Goal: Task Accomplishment & Management: Manage account settings

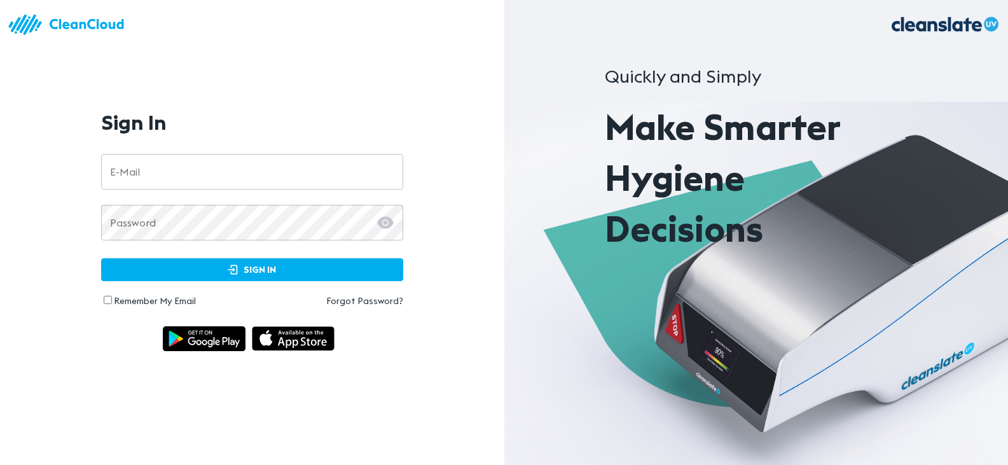
type input "**********"
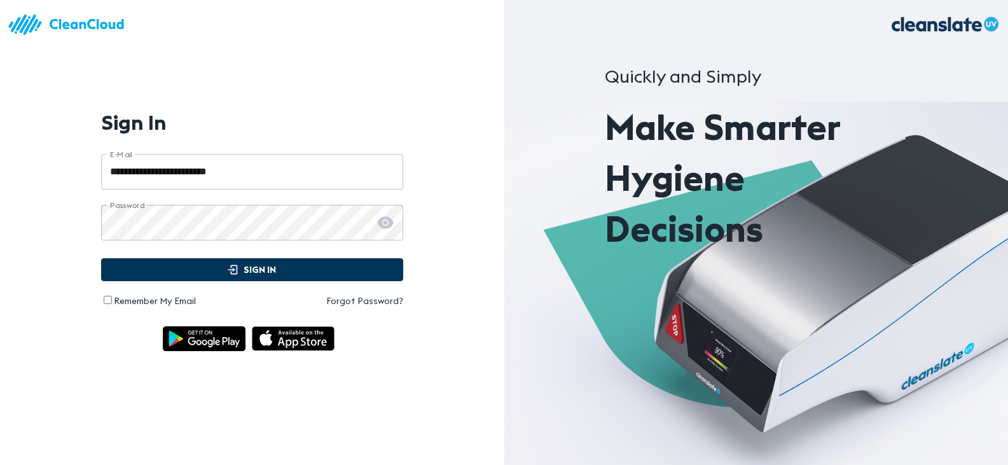
click at [222, 276] on span "Sign In" at bounding box center [252, 270] width 276 height 16
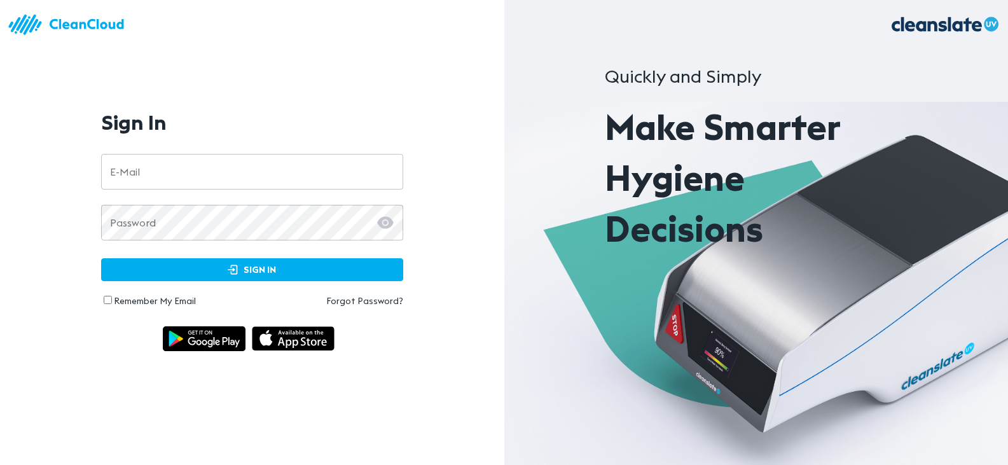
type input "**********"
